Goal: Navigation & Orientation: Find specific page/section

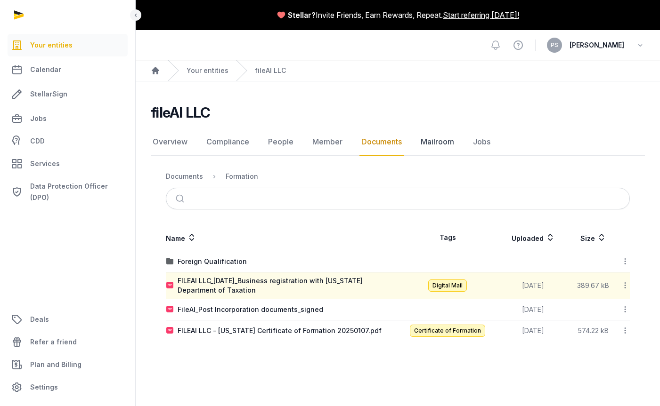
click at [441, 138] on link "Mailroom" at bounding box center [437, 142] width 37 height 27
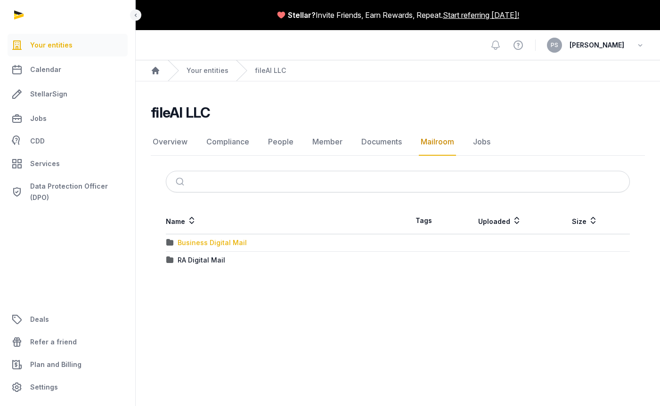
click at [210, 247] on div "Business Digital Mail" at bounding box center [212, 242] width 69 height 9
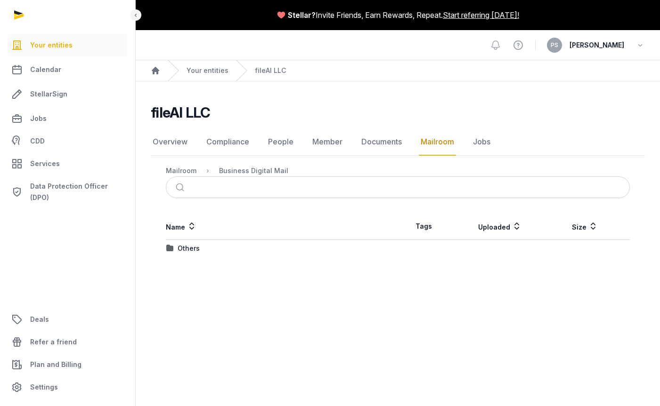
click at [210, 251] on div "Others" at bounding box center [281, 248] width 231 height 9
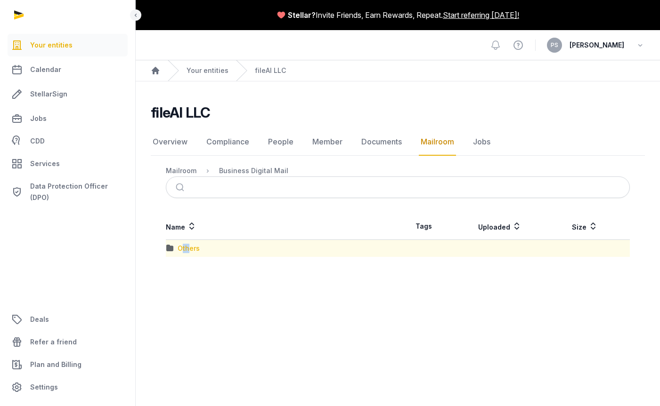
click at [183, 252] on div "Others" at bounding box center [189, 248] width 22 height 9
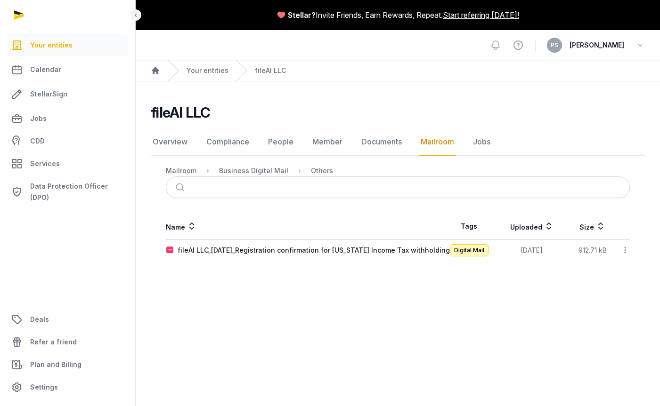
click at [195, 171] on ol "Mailroom Business Digital Mail Others" at bounding box center [249, 170] width 167 height 11
click at [462, 141] on nav "Overview Compliance People Member Documents Mailroom Jobs" at bounding box center [398, 142] width 494 height 27
click at [490, 146] on nav "Overview Compliance People Member Documents Mailroom Jobs" at bounding box center [398, 142] width 494 height 27
click at [481, 140] on link "Jobs" at bounding box center [481, 142] width 21 height 27
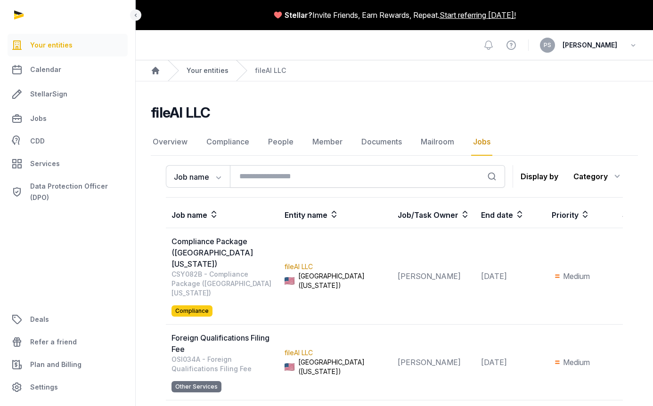
click at [209, 74] on link "Your entities" at bounding box center [207, 70] width 42 height 9
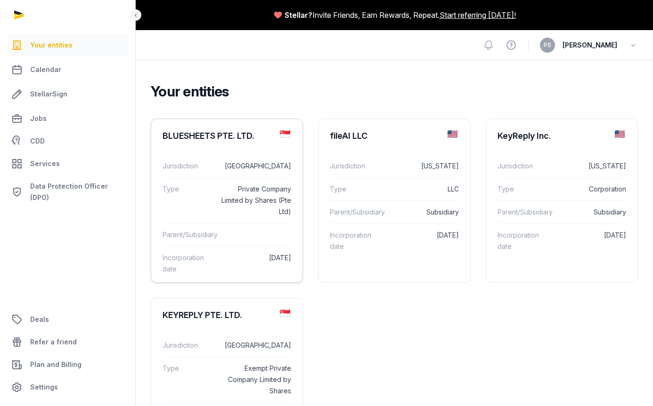
click at [264, 156] on div "Jurisdiction [GEOGRAPHIC_DATA]" at bounding box center [226, 166] width 129 height 23
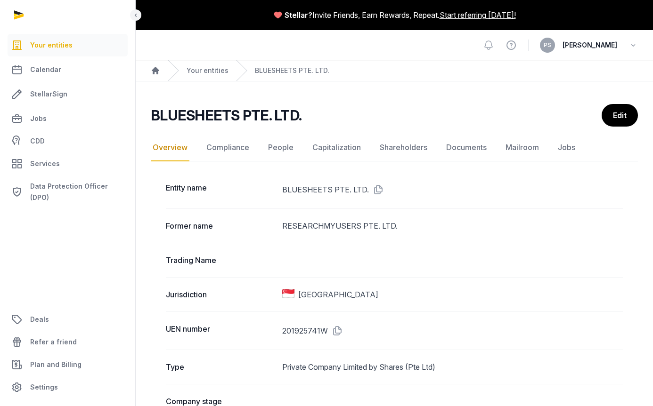
click at [586, 153] on nav "Overview Compliance People Capitalization Shareholders Documents Mailroom Jobs" at bounding box center [394, 147] width 487 height 27
click at [566, 148] on link "Jobs" at bounding box center [566, 147] width 21 height 27
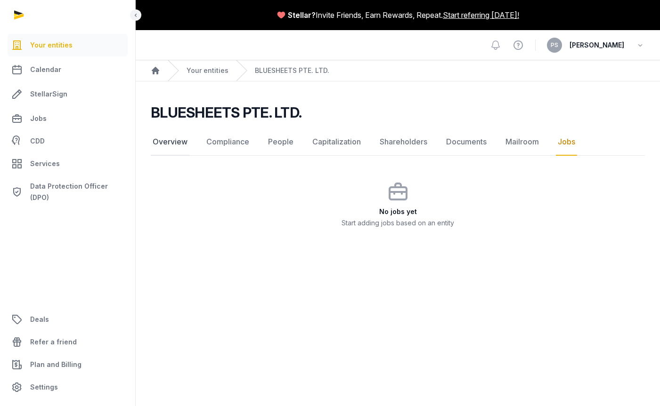
click at [164, 139] on link "Overview" at bounding box center [170, 142] width 39 height 27
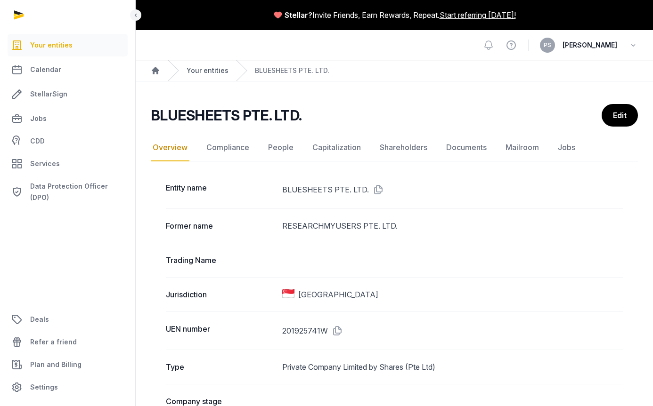
click at [223, 73] on link "Your entities" at bounding box center [207, 70] width 42 height 9
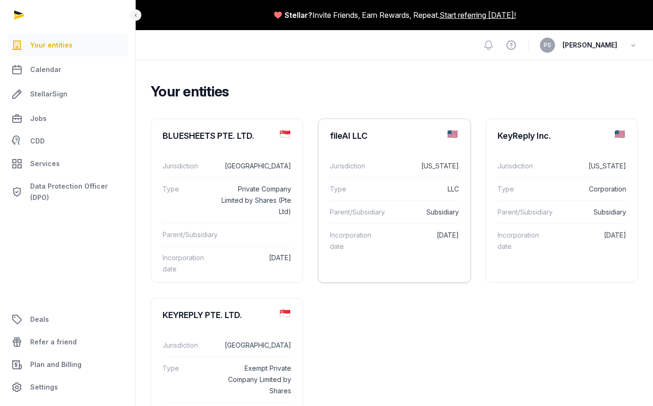
click at [358, 146] on div "fileAI LLC" at bounding box center [393, 136] width 151 height 34
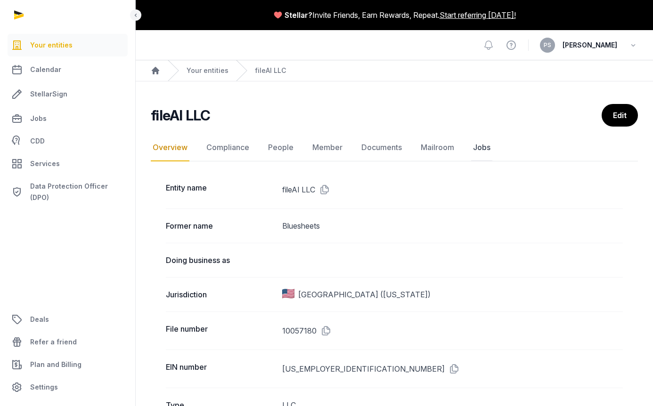
click at [478, 152] on link "Jobs" at bounding box center [481, 147] width 21 height 27
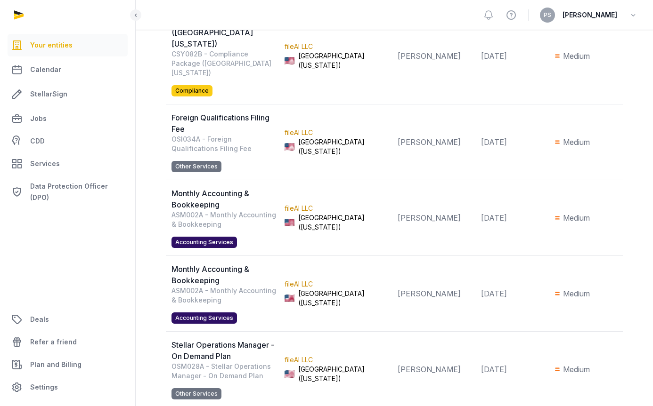
scroll to position [320, 0]
